Goal: Navigation & Orientation: Go to known website

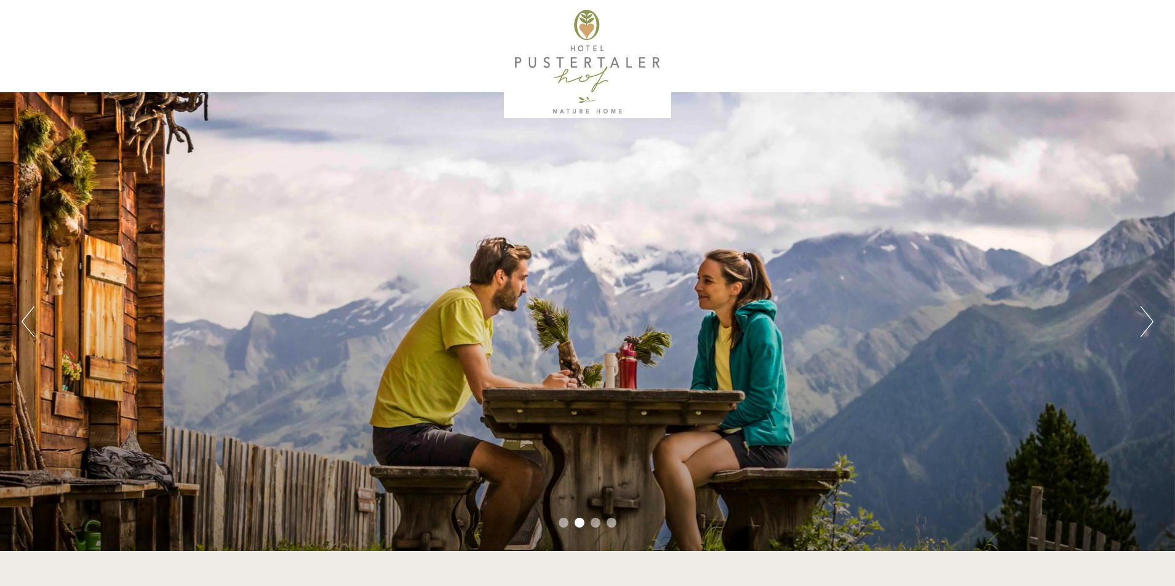
click at [581, 522] on li "2" at bounding box center [580, 523] width 10 height 10
click at [594, 523] on li "3" at bounding box center [596, 523] width 10 height 10
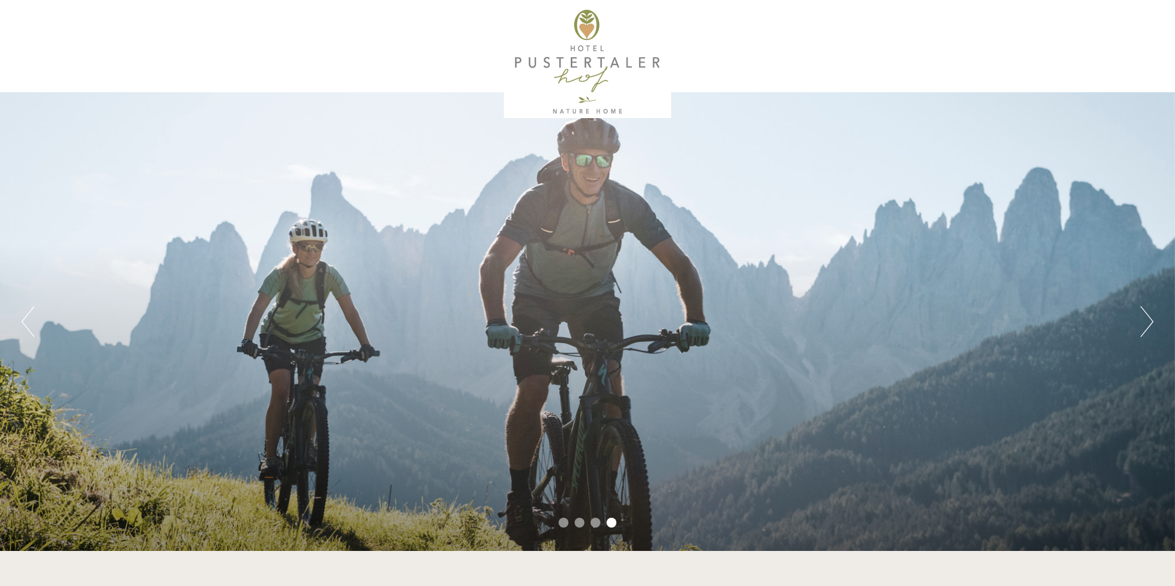
click at [1146, 319] on button "Next" at bounding box center [1146, 321] width 13 height 31
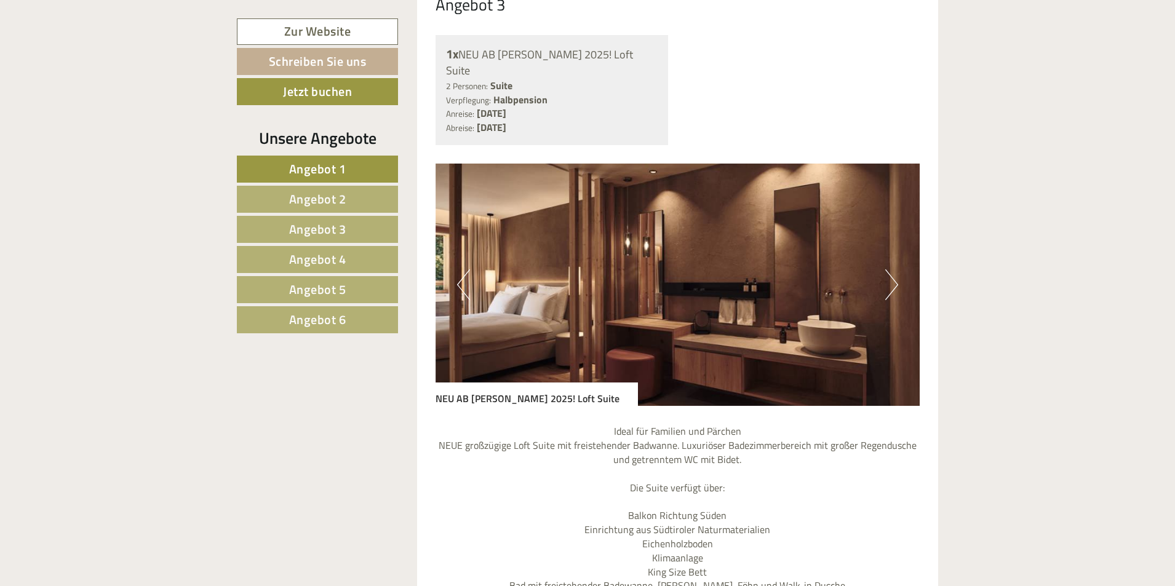
scroll to position [3322, 0]
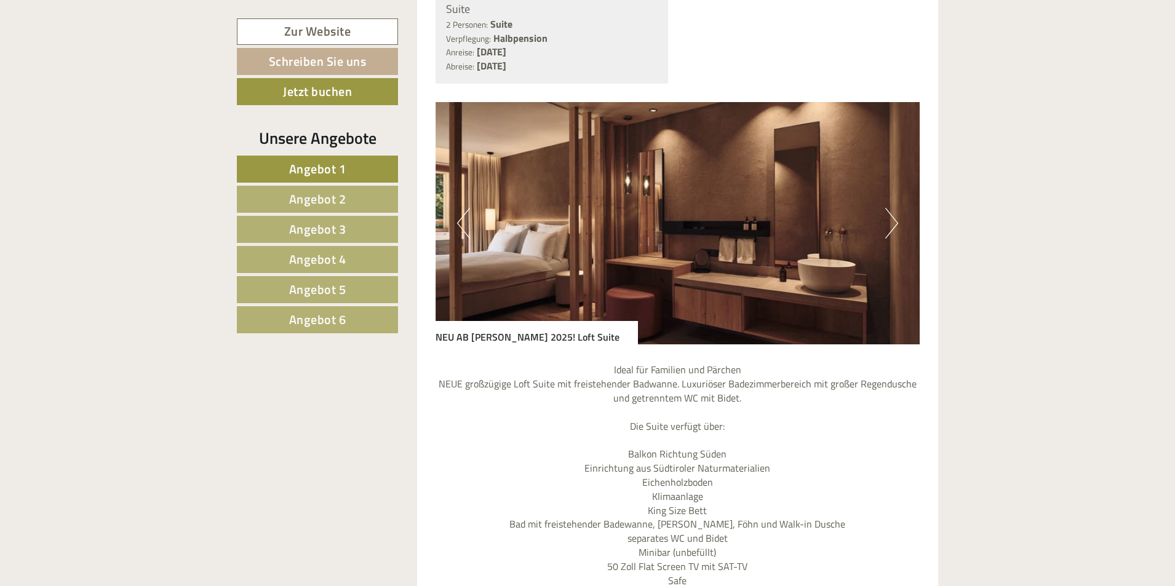
click at [892, 208] on button "Next" at bounding box center [891, 223] width 13 height 31
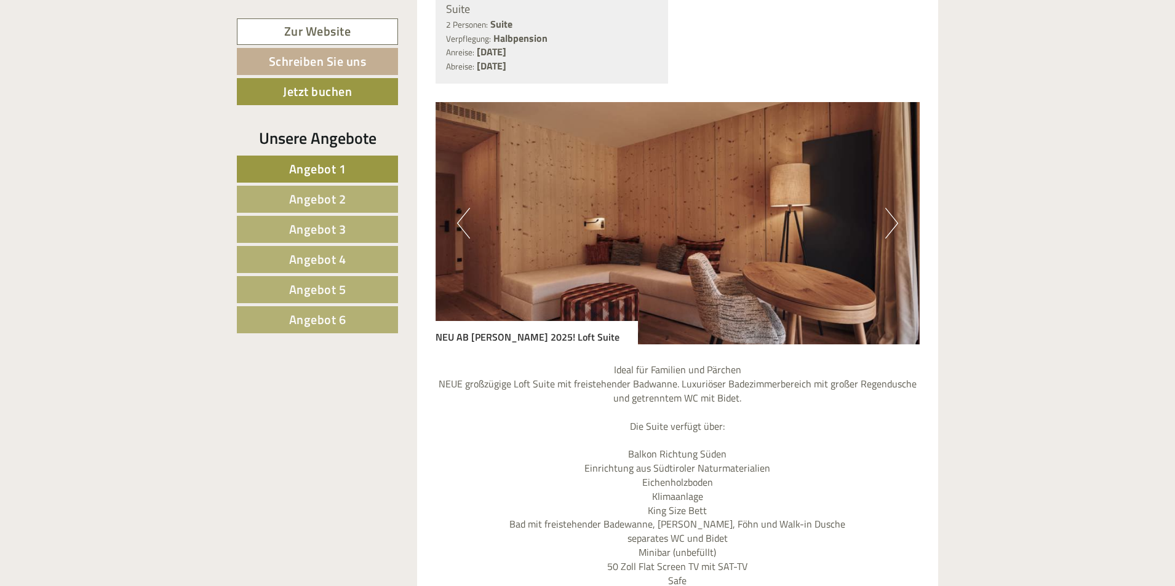
click at [891, 208] on button "Next" at bounding box center [891, 223] width 13 height 31
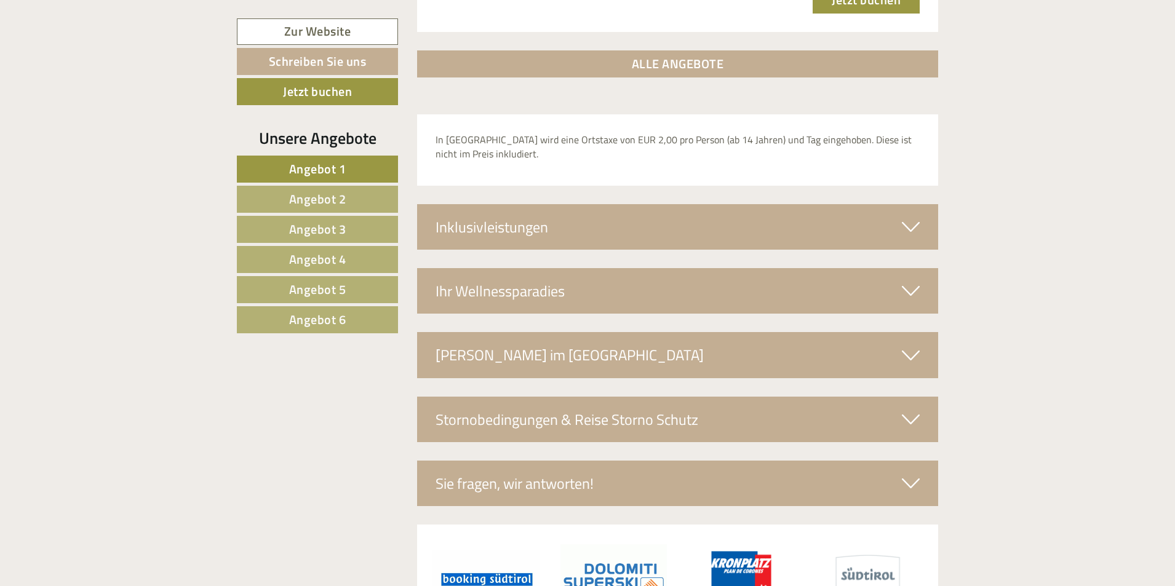
scroll to position [4060, 0]
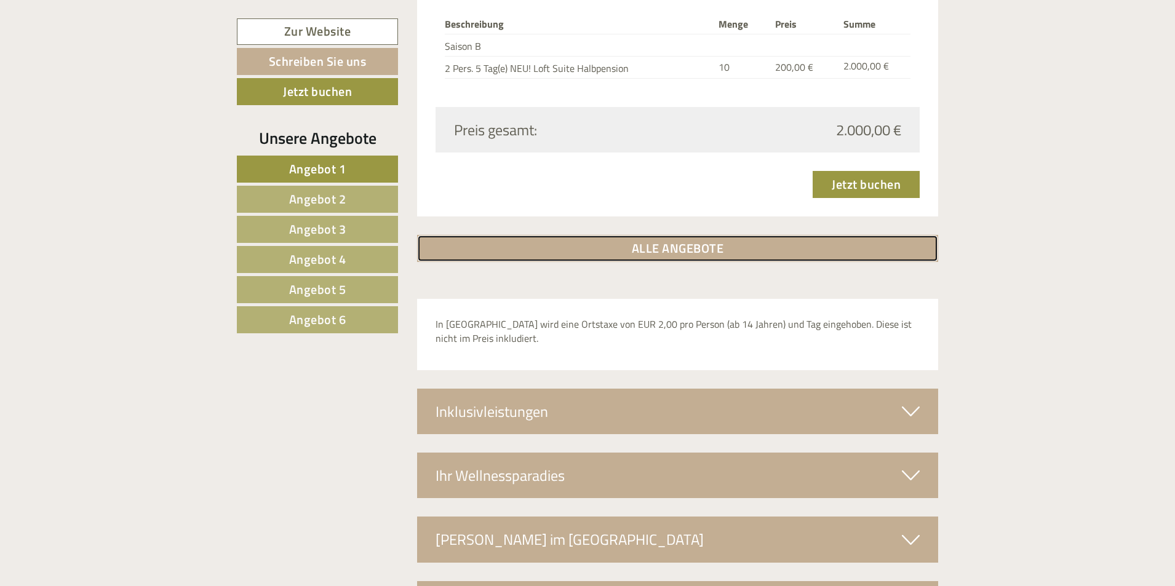
click at [652, 235] on link "ALLE ANGEBOTE" at bounding box center [678, 248] width 522 height 27
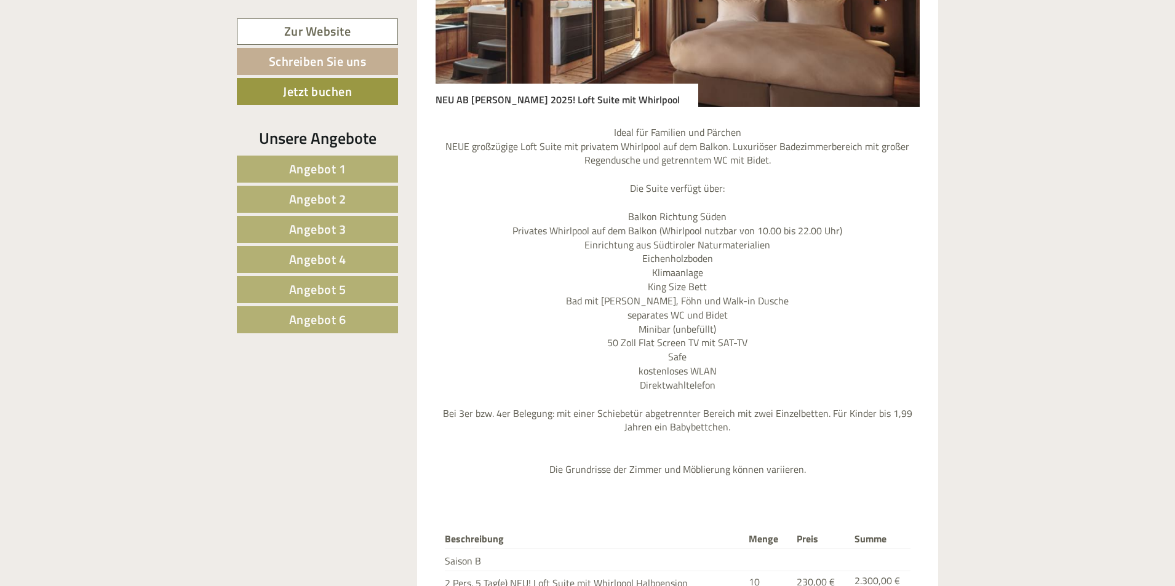
scroll to position [1230, 0]
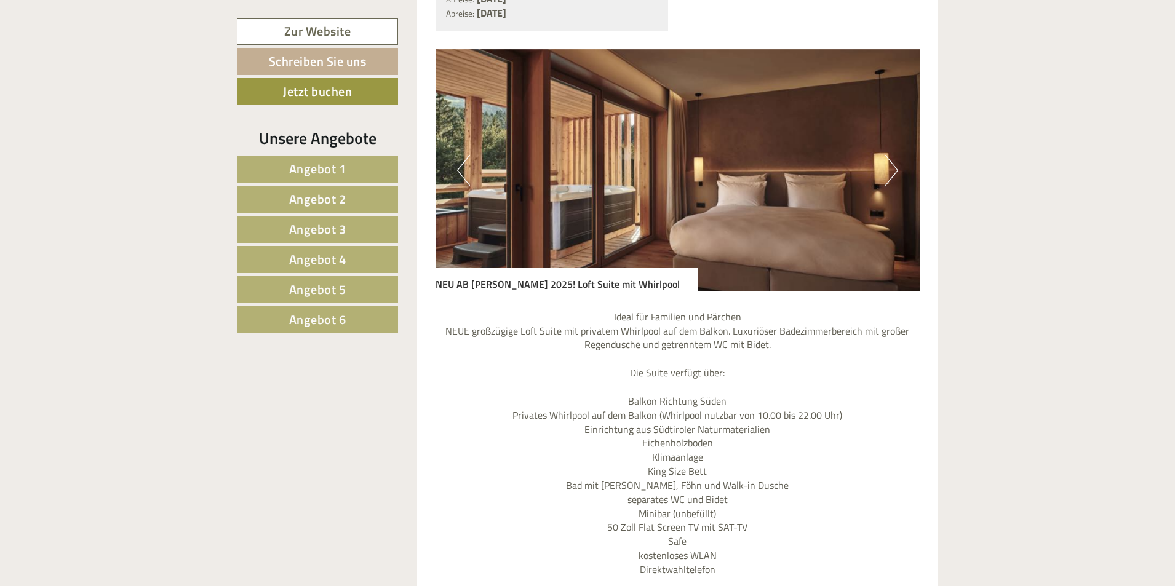
click at [894, 155] on button "Next" at bounding box center [891, 170] width 13 height 31
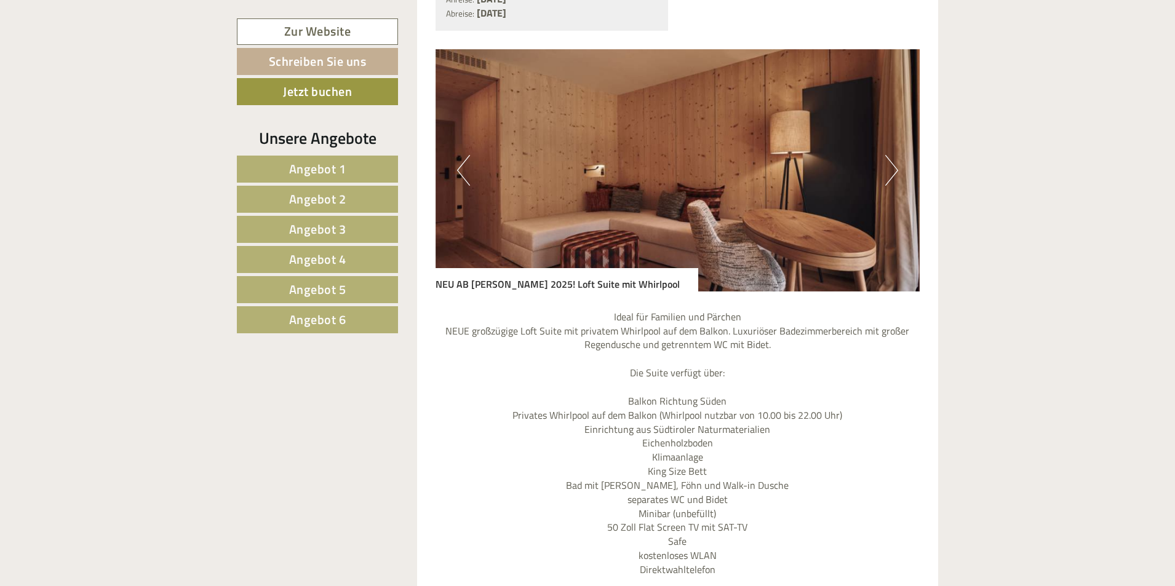
click at [894, 155] on button "Next" at bounding box center [891, 170] width 13 height 31
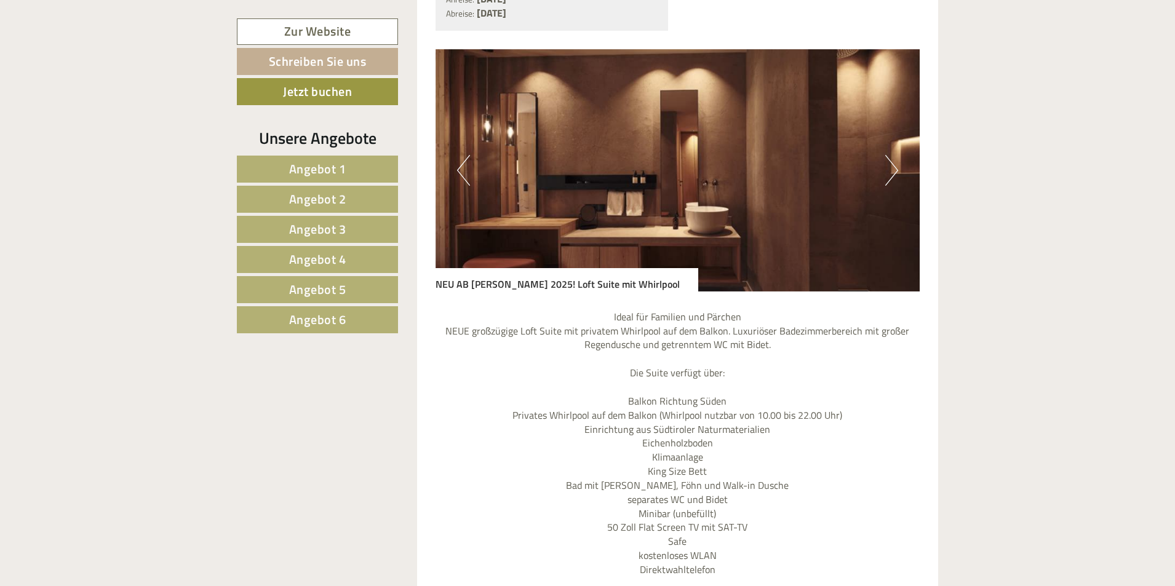
click at [894, 155] on button "Next" at bounding box center [891, 170] width 13 height 31
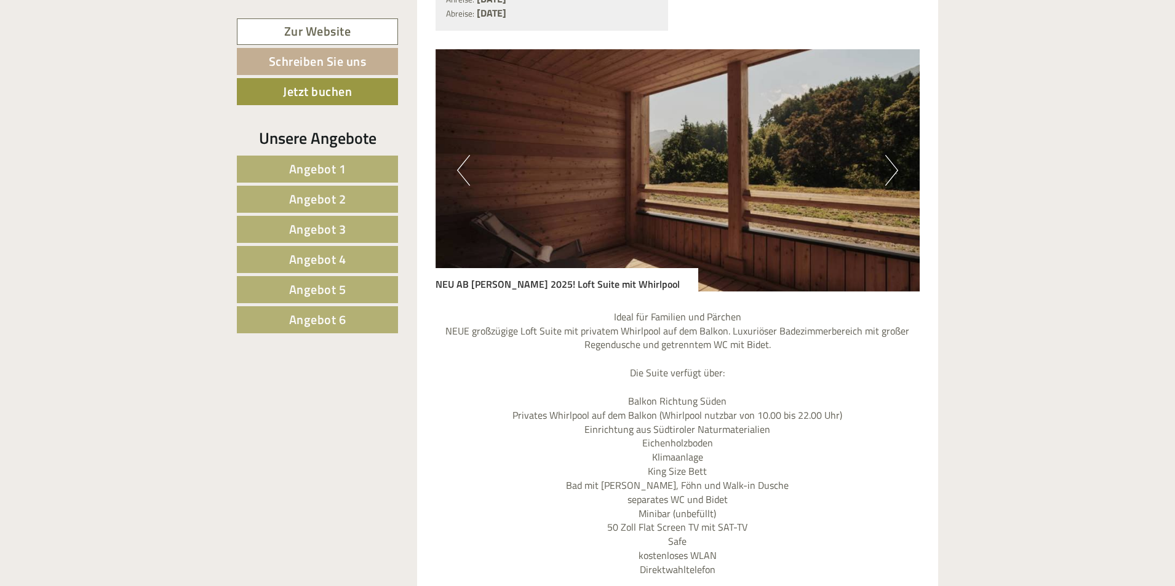
click at [894, 155] on button "Next" at bounding box center [891, 170] width 13 height 31
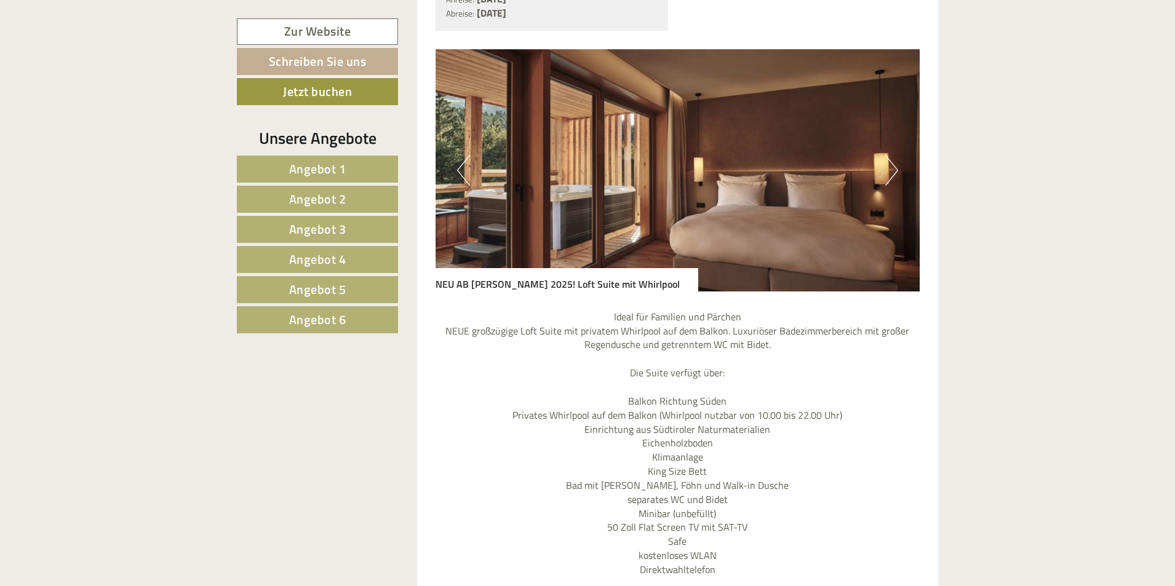
click at [894, 155] on button "Next" at bounding box center [891, 170] width 13 height 31
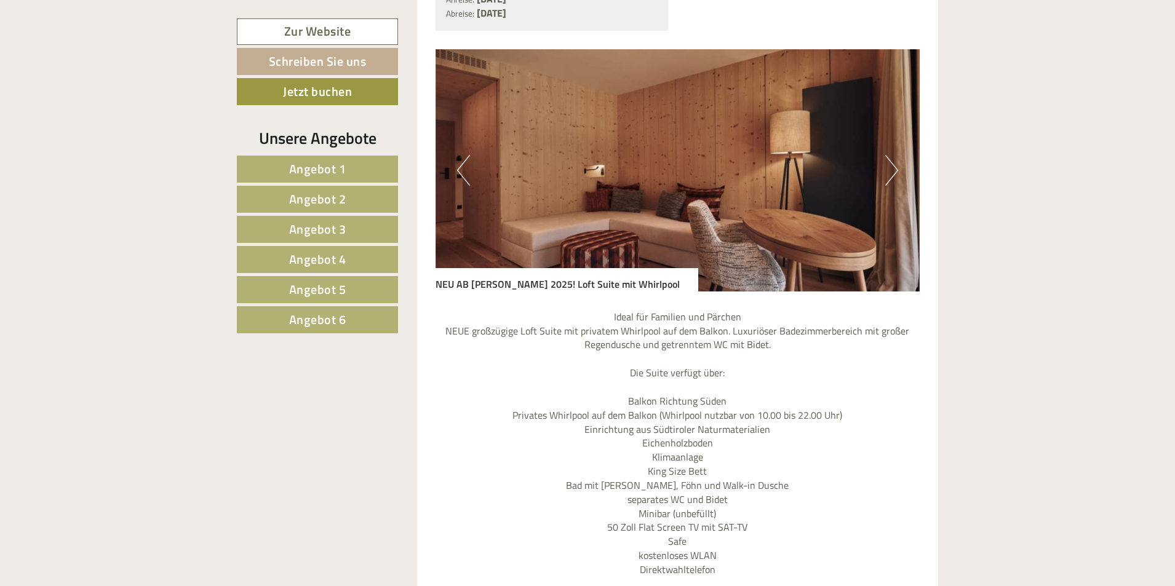
click at [894, 155] on button "Next" at bounding box center [891, 170] width 13 height 31
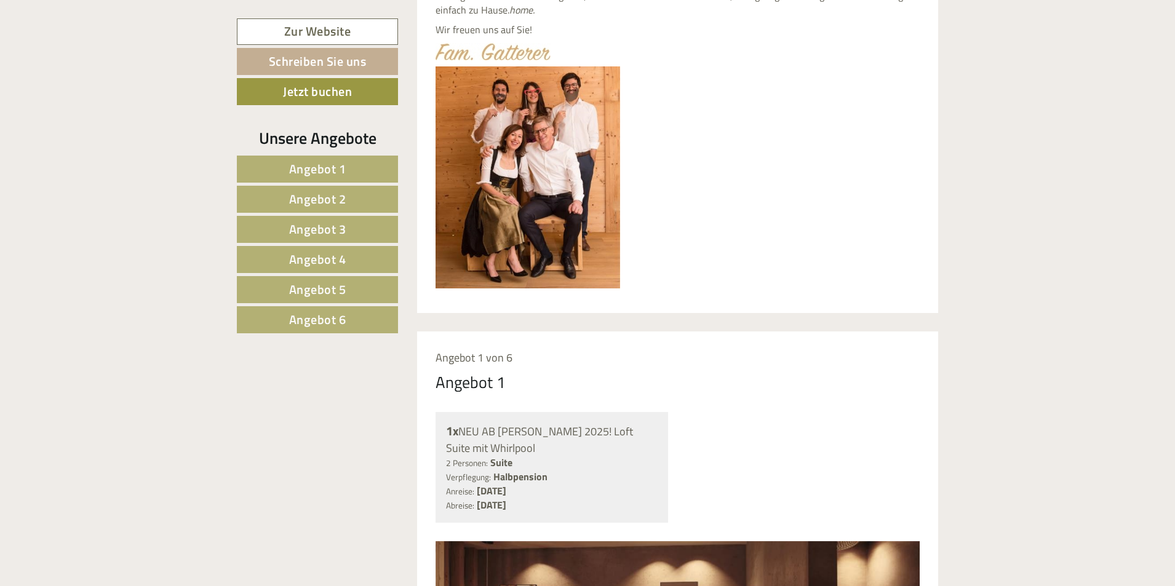
scroll to position [491, 0]
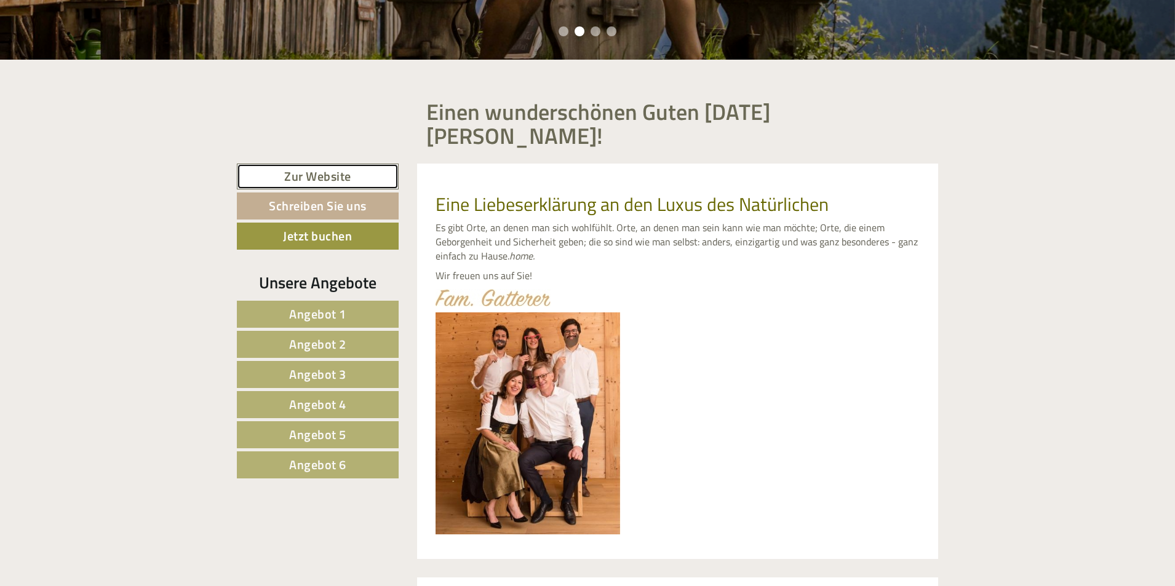
click at [330, 164] on link "Zur Website" at bounding box center [318, 177] width 162 height 26
